Goal: Transaction & Acquisition: Obtain resource

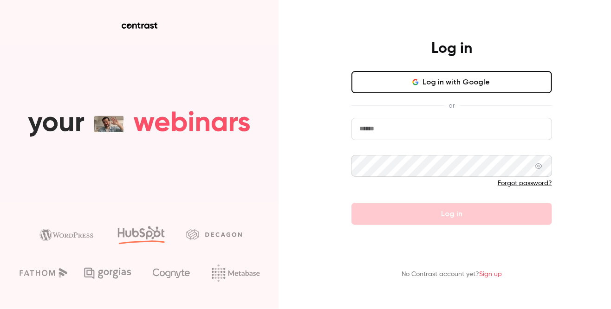
click at [454, 90] on button "Log in with Google" at bounding box center [452, 82] width 201 height 22
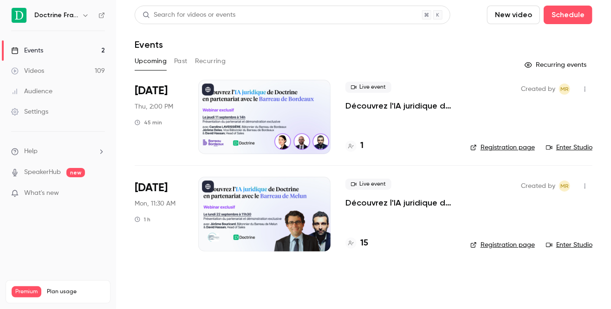
click at [82, 52] on link "Events 2" at bounding box center [58, 50] width 116 height 20
click at [204, 59] on button "Recurring" at bounding box center [210, 61] width 31 height 15
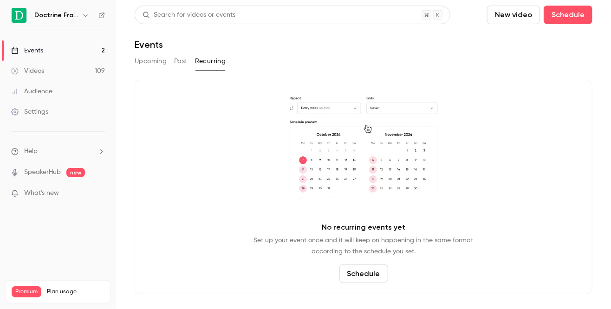
click at [93, 74] on link "Videos 109" at bounding box center [58, 71] width 116 height 20
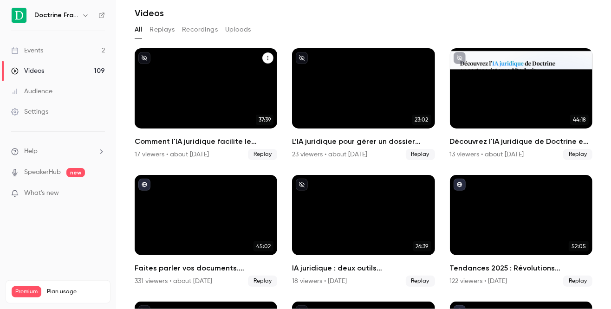
scroll to position [70, 0]
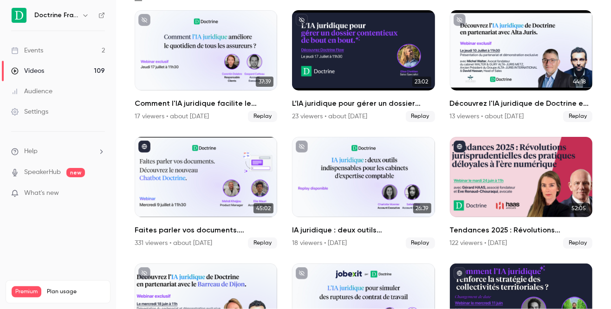
click at [67, 20] on h6 "Doctrine France" at bounding box center [56, 15] width 44 height 9
click at [69, 13] on h6 "Doctrine France" at bounding box center [56, 15] width 44 height 9
click at [86, 18] on icon "button" at bounding box center [85, 15] width 7 height 7
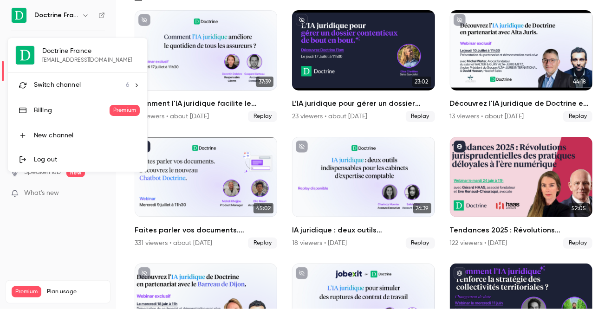
click at [70, 90] on span "Switch channel" at bounding box center [57, 85] width 47 height 10
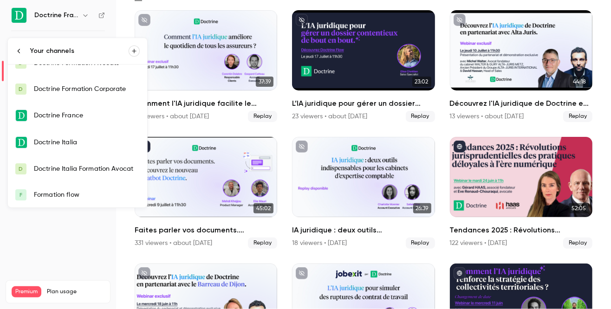
scroll to position [13, 0]
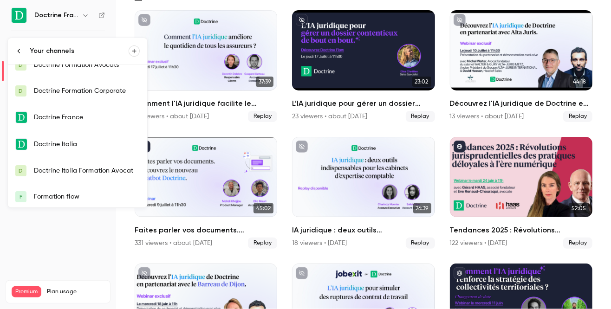
click at [70, 90] on div "Doctrine Formation Corporate" at bounding box center [87, 90] width 106 height 9
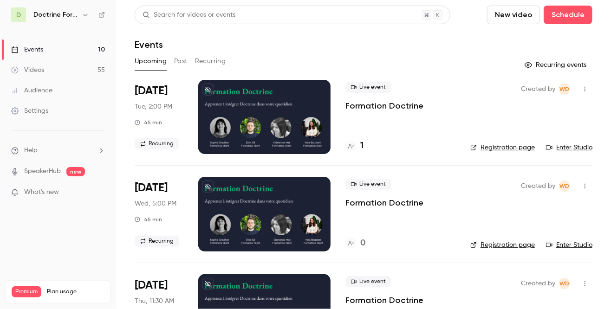
click at [204, 59] on button "Recurring" at bounding box center [210, 61] width 31 height 15
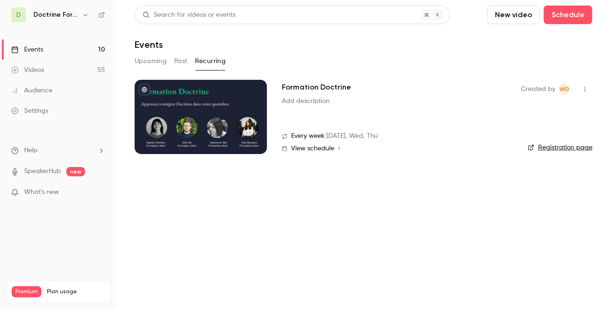
click at [295, 86] on h2 "Formation Doctrine" at bounding box center [316, 87] width 69 height 11
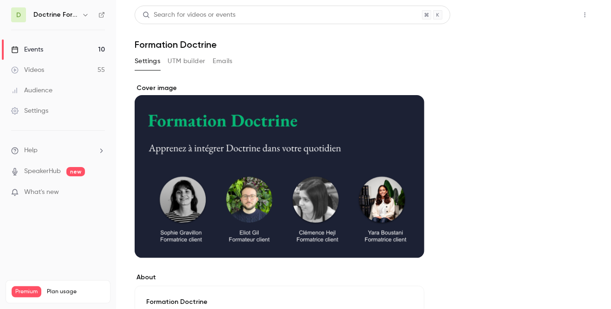
click at [550, 18] on button "Share" at bounding box center [552, 15] width 37 height 19
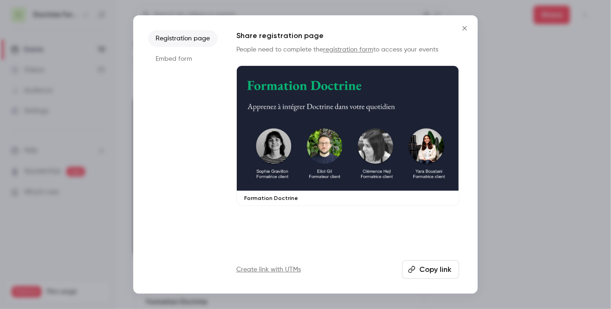
click at [358, 51] on link "registration form" at bounding box center [348, 49] width 50 height 7
click at [428, 274] on button "Copy link" at bounding box center [430, 270] width 57 height 19
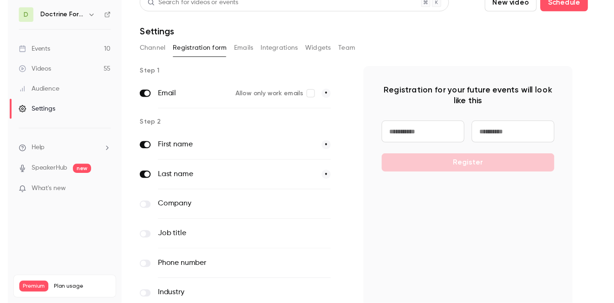
scroll to position [61, 0]
